Goal: Information Seeking & Learning: Learn about a topic

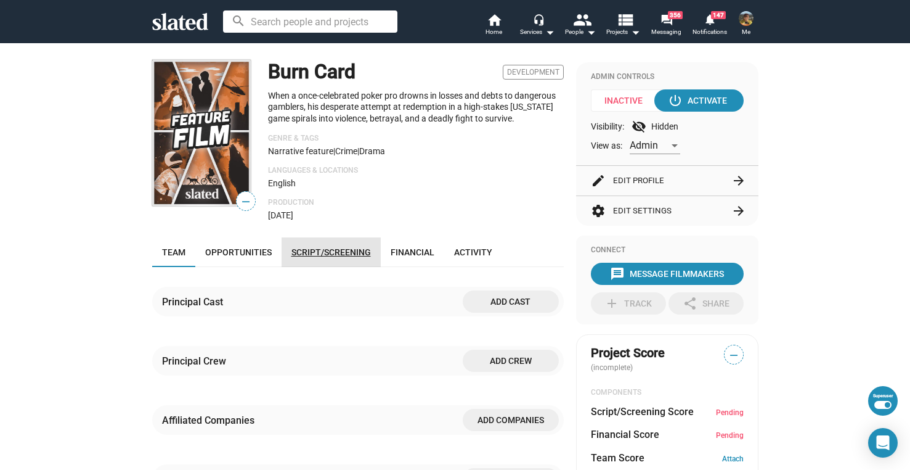
click at [339, 243] on link "Script/Screening" at bounding box center [331, 252] width 99 height 30
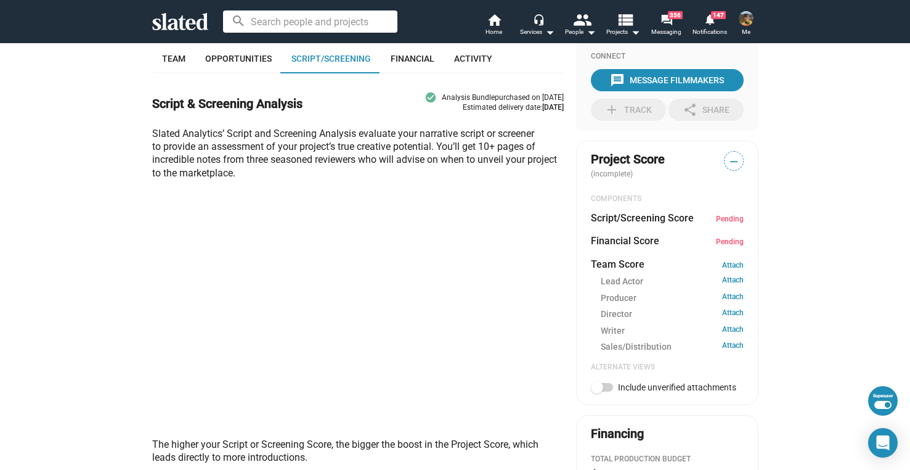
scroll to position [196, 0]
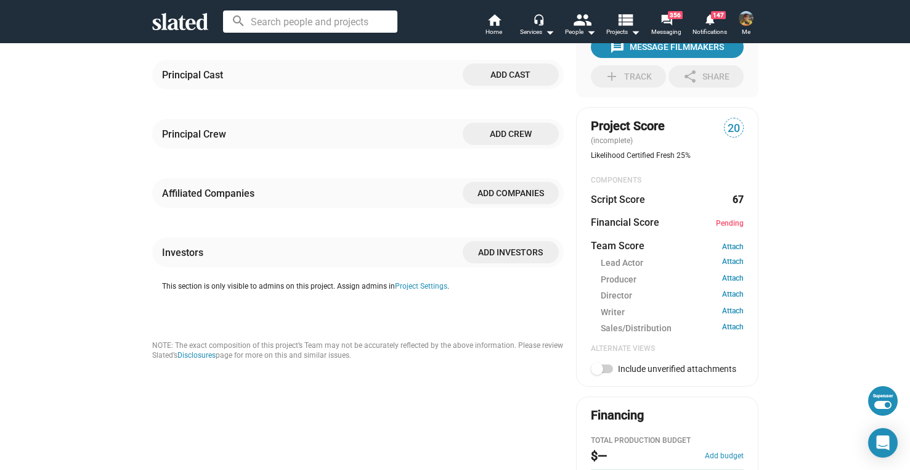
scroll to position [116, 0]
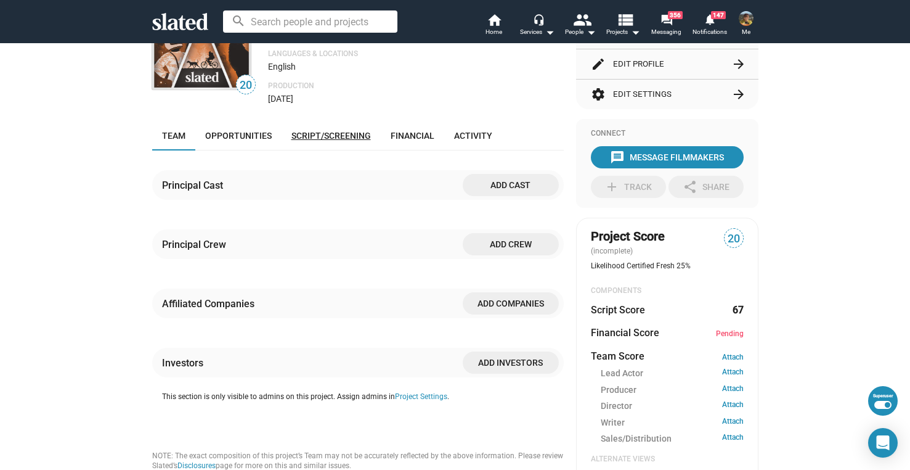
click at [324, 138] on span "Script/Screening" at bounding box center [332, 136] width 80 height 10
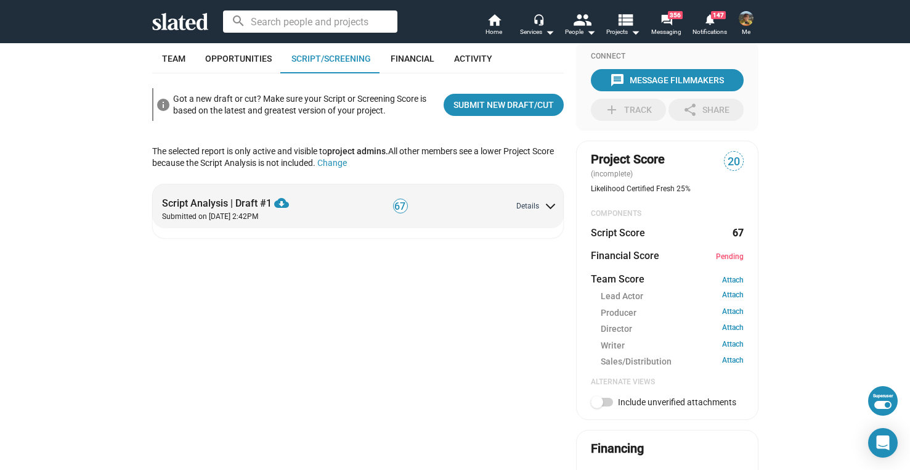
scroll to position [196, 0]
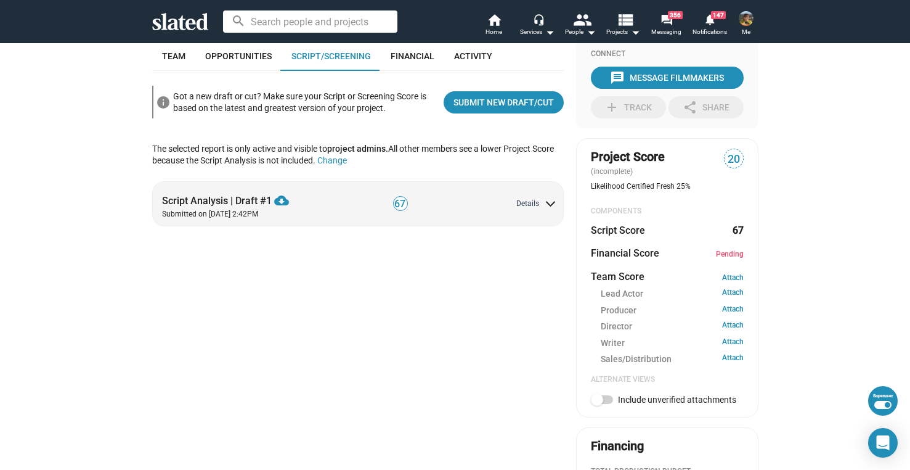
click at [523, 206] on button "Details" at bounding box center [535, 204] width 38 height 10
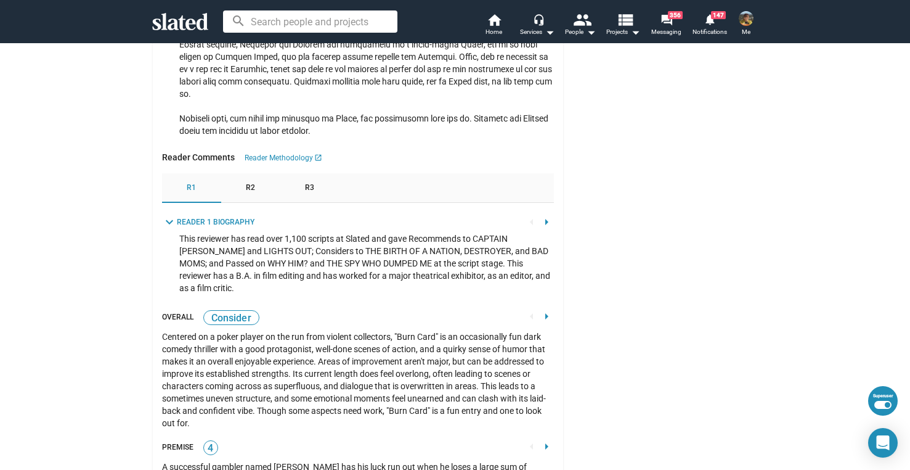
scroll to position [1528, 0]
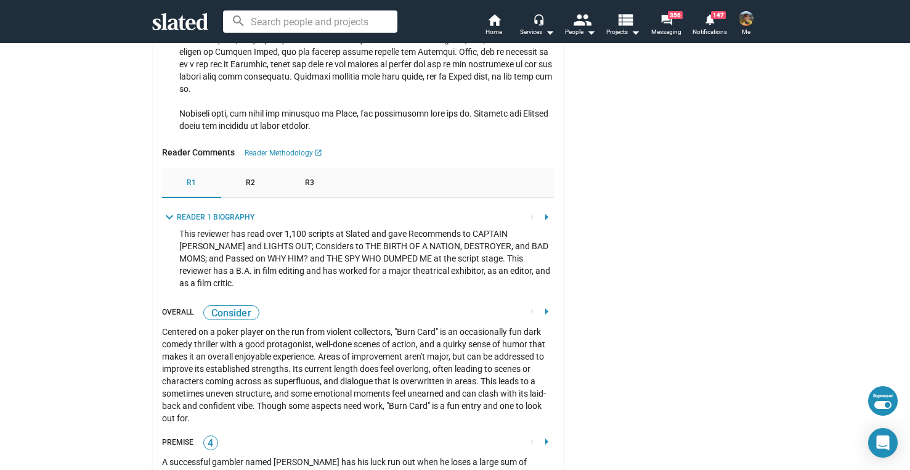
click at [256, 190] on div "R2" at bounding box center [250, 183] width 59 height 30
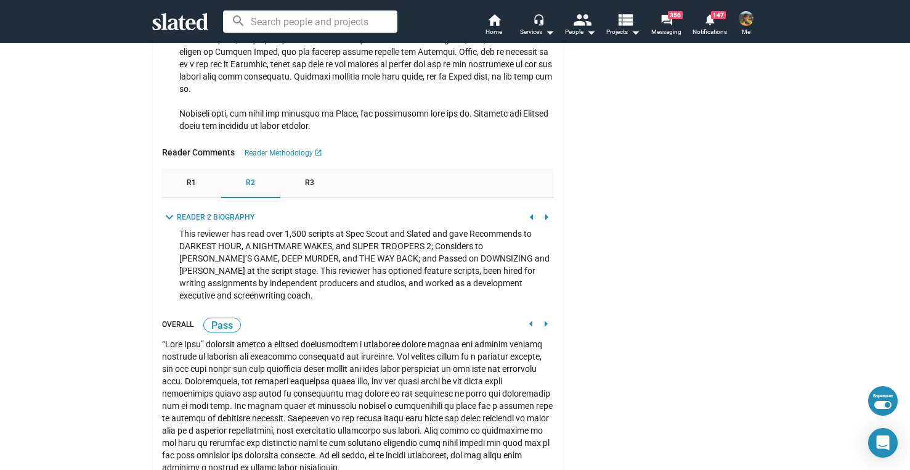
click at [305, 181] on span "R3" at bounding box center [309, 183] width 9 height 10
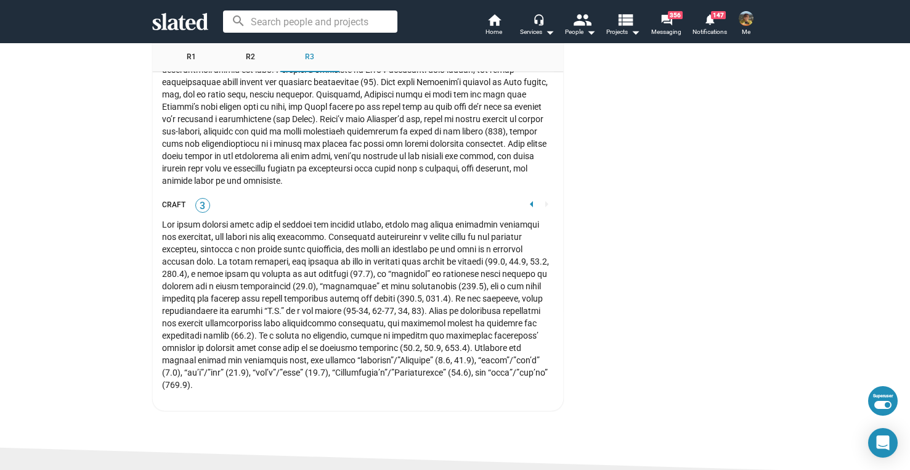
click at [530, 197] on mat-icon "arrow_left" at bounding box center [531, 204] width 15 height 15
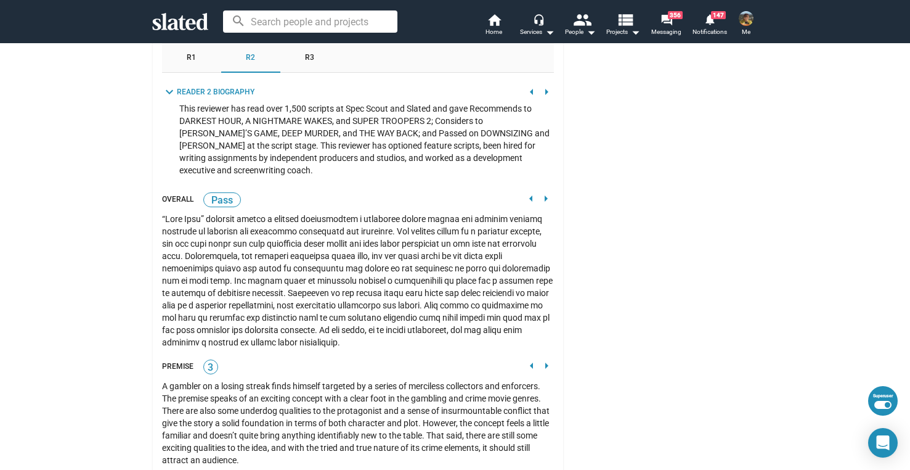
scroll to position [1619, 0]
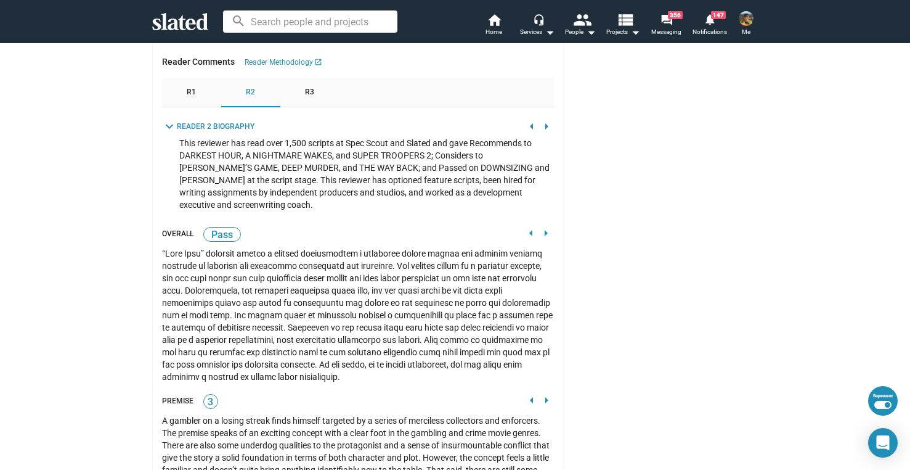
click at [526, 232] on mat-icon "arrow_left" at bounding box center [531, 233] width 15 height 15
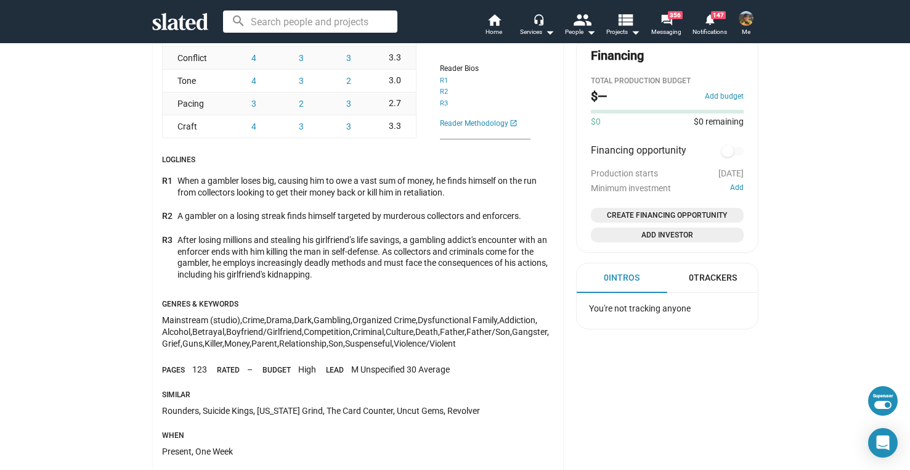
scroll to position [583, 0]
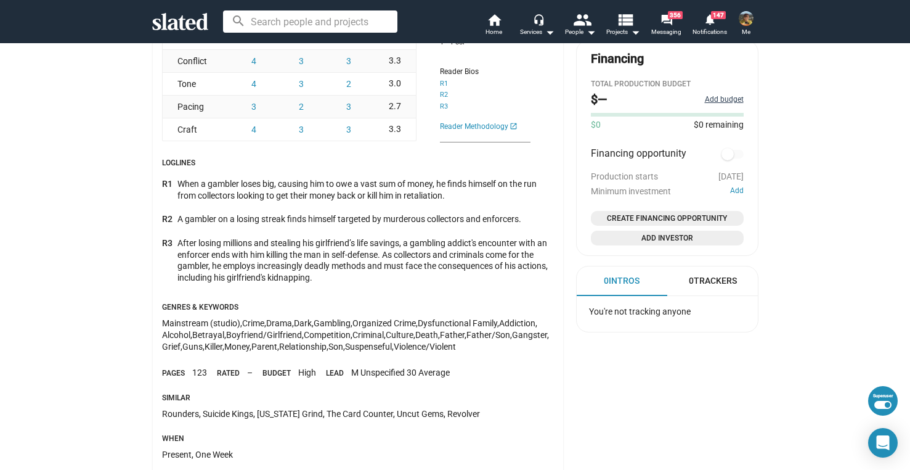
click at [735, 103] on button "Add budget" at bounding box center [724, 100] width 39 height 10
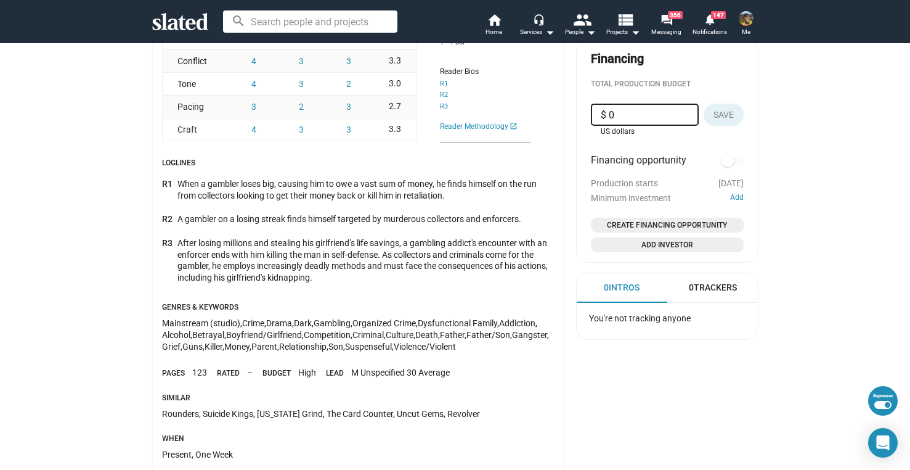
click at [607, 119] on input "$ 0" at bounding box center [645, 115] width 88 height 22
click at [603, 116] on input "$ 0" at bounding box center [645, 115] width 88 height 22
type input "$ 2,000,000"
click at [706, 116] on button "Save" at bounding box center [724, 115] width 40 height 22
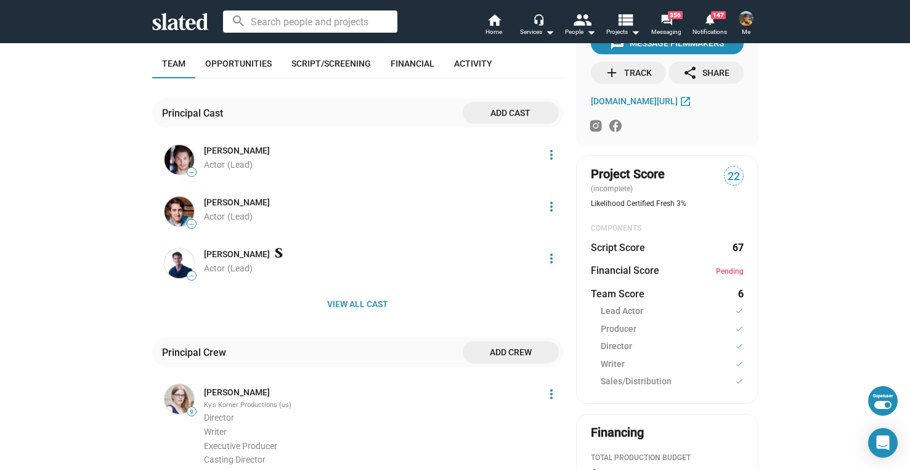
scroll to position [140, 0]
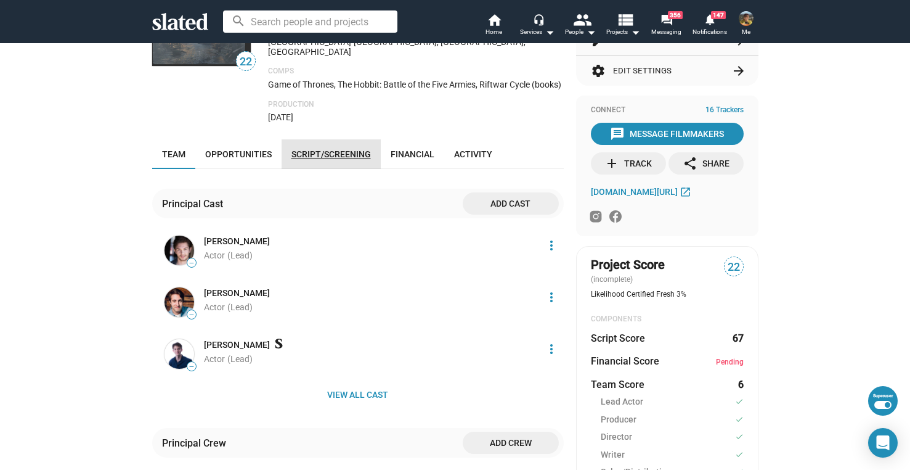
click at [332, 150] on span "Script/Screening" at bounding box center [332, 154] width 80 height 10
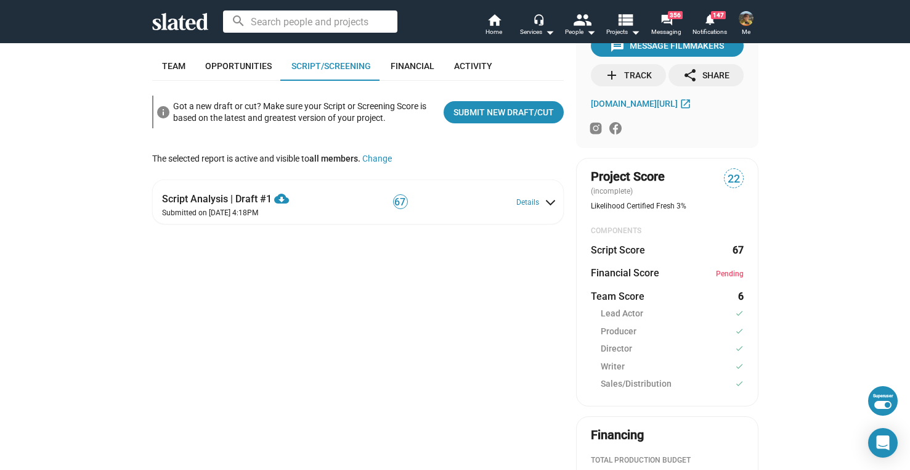
scroll to position [229, 0]
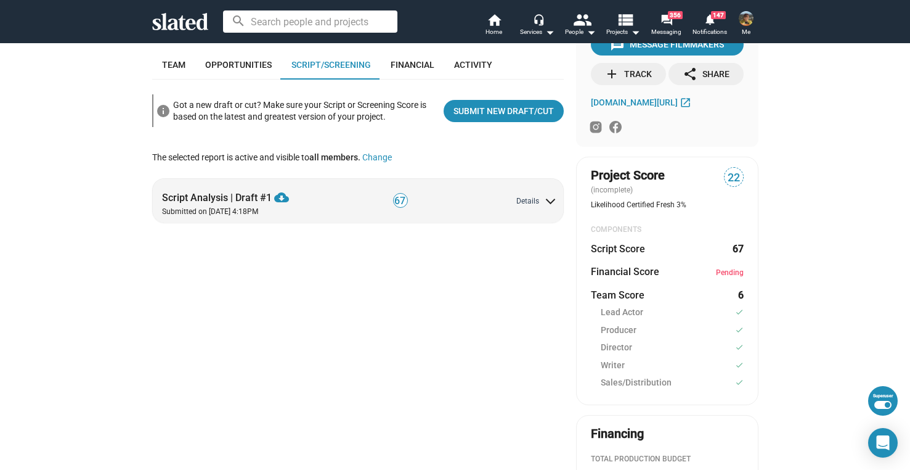
click at [516, 197] on button "Details" at bounding box center [535, 202] width 38 height 10
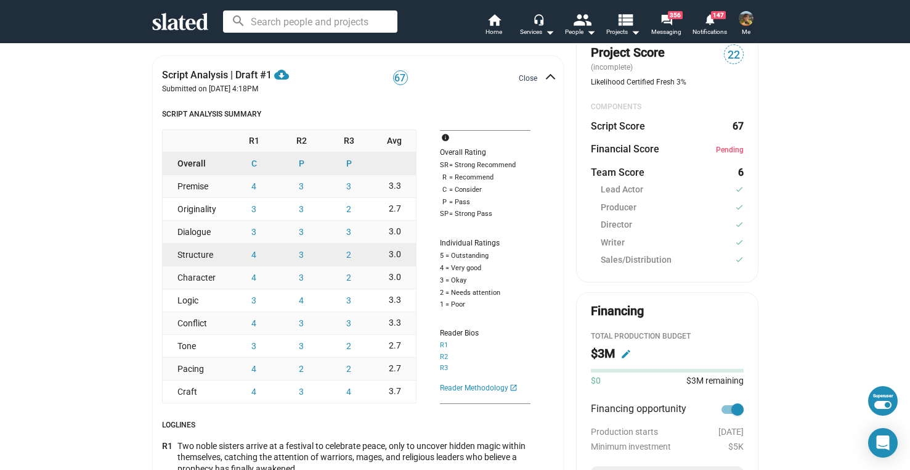
scroll to position [357, 0]
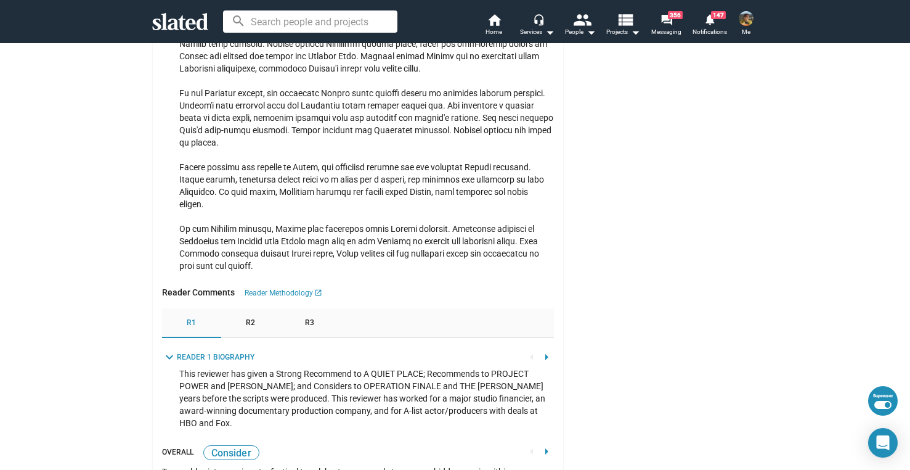
scroll to position [1851, 0]
click at [250, 318] on span "R2" at bounding box center [250, 322] width 9 height 10
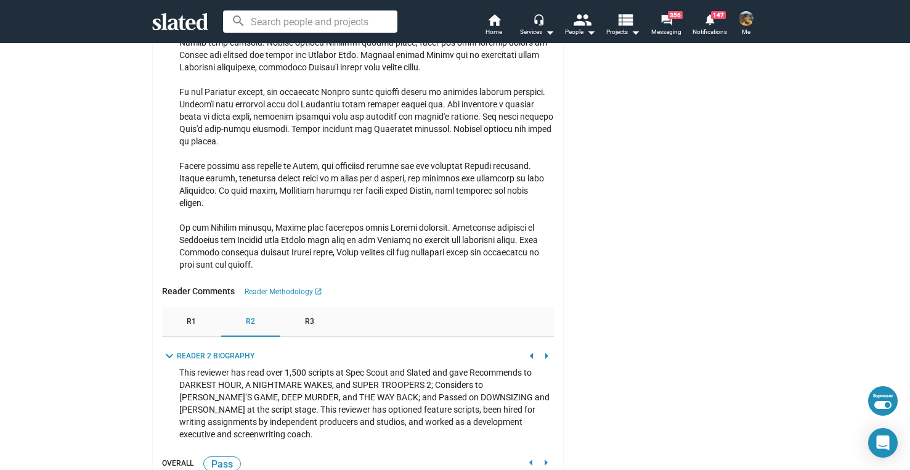
click at [305, 317] on span "R3" at bounding box center [309, 322] width 9 height 10
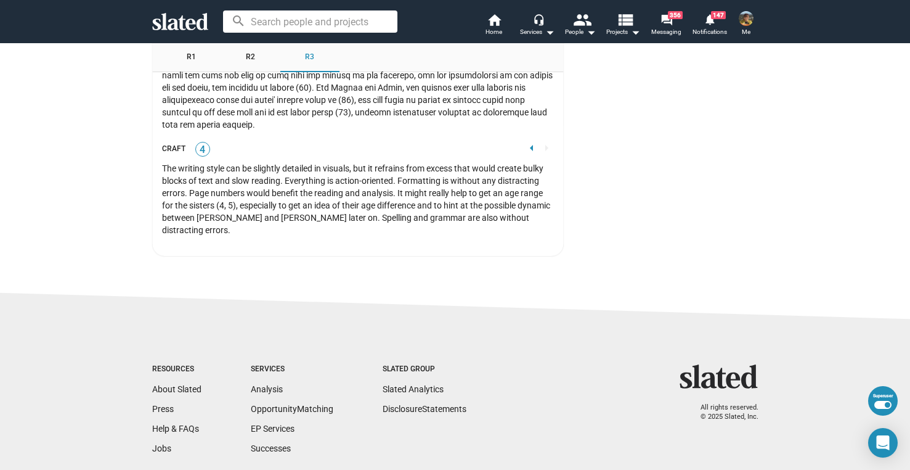
click at [524, 150] on mat-icon "arrow_left" at bounding box center [531, 148] width 15 height 15
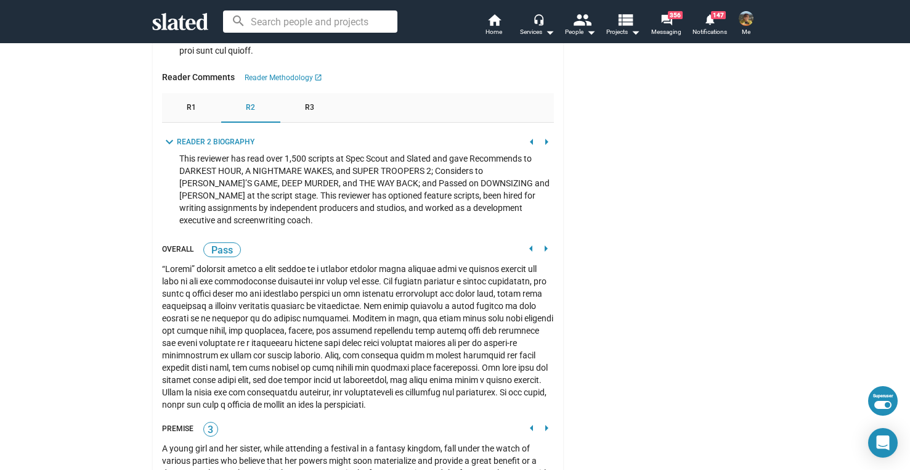
scroll to position [2041, 0]
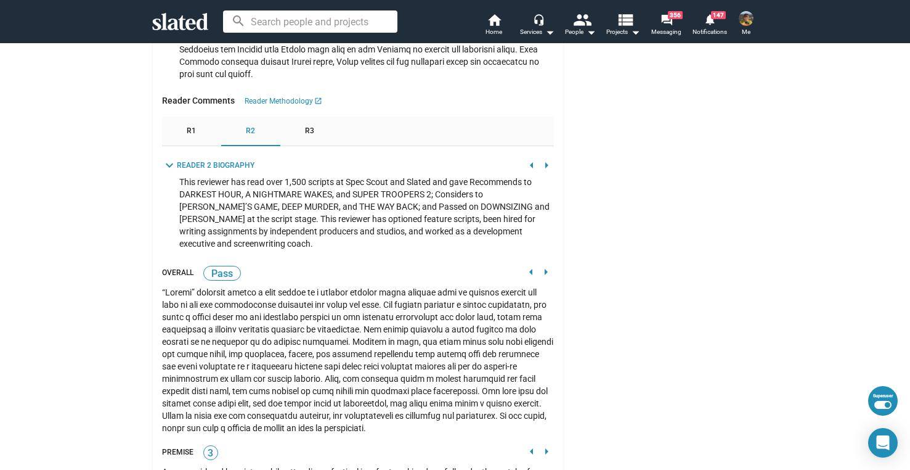
click at [528, 158] on mat-icon "arrow_left" at bounding box center [531, 165] width 15 height 15
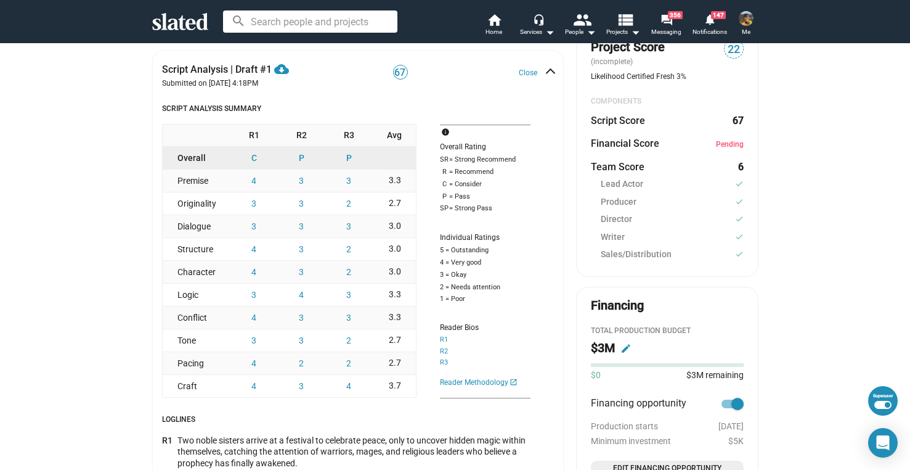
scroll to position [0, 0]
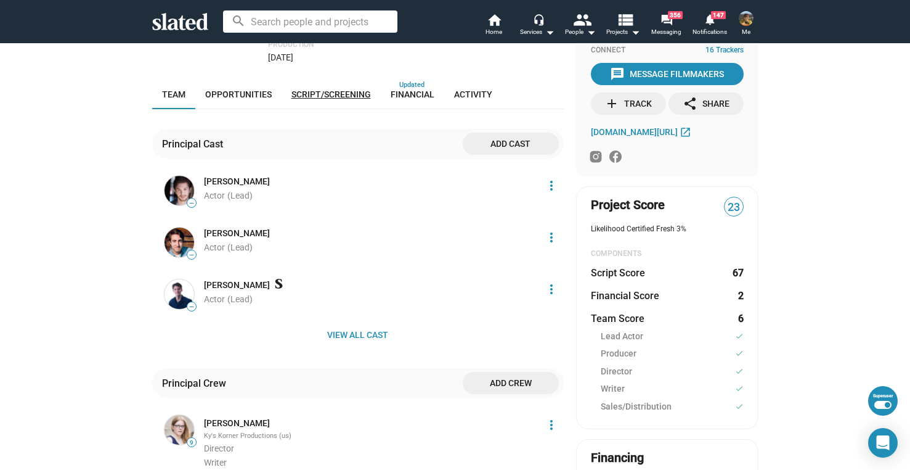
scroll to position [210, 0]
